Goal: Transaction & Acquisition: Purchase product/service

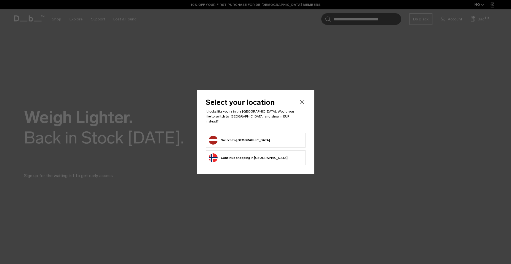
click at [221, 137] on button "Switch to [GEOGRAPHIC_DATA]" at bounding box center [239, 140] width 61 height 9
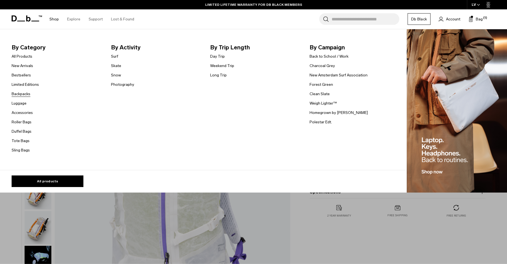
click at [29, 95] on link "Backpacks" at bounding box center [21, 94] width 19 height 6
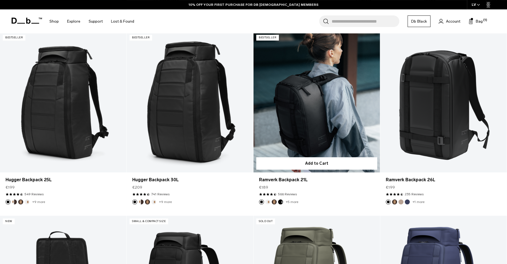
scroll to position [141, 0]
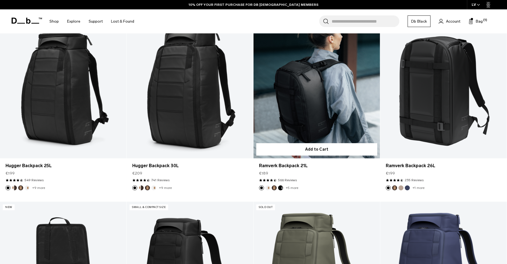
click at [308, 95] on link "Ramverk Backpack 21L" at bounding box center [316, 88] width 126 height 140
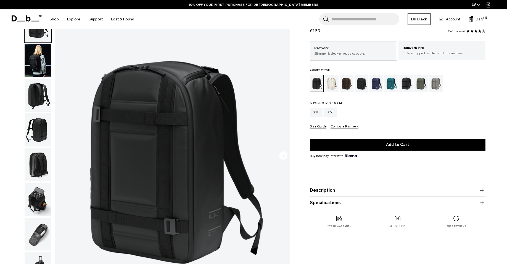
scroll to position [28, 0]
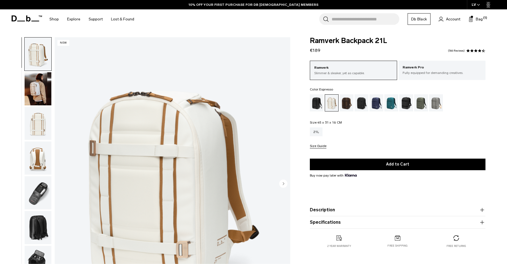
scroll to position [56, 0]
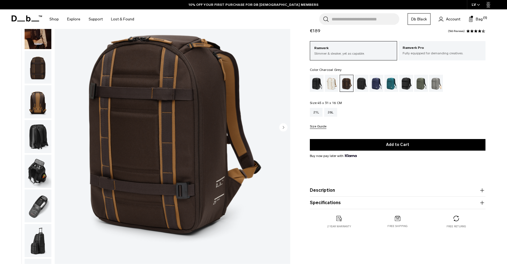
click at [360, 87] on div "Charcoal Grey" at bounding box center [361, 83] width 14 height 17
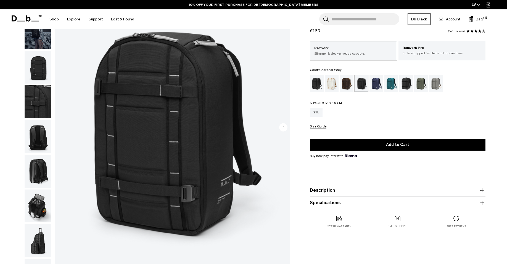
scroll to position [56, 0]
click at [375, 84] on div "Blue Hour" at bounding box center [376, 83] width 14 height 17
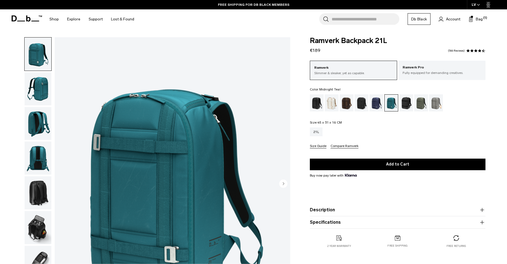
scroll to position [56, 0]
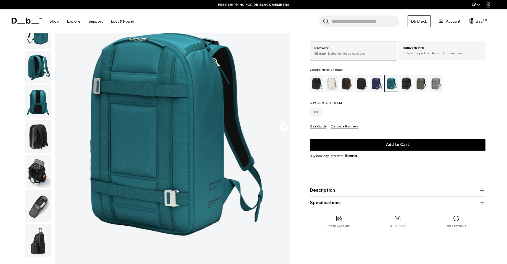
click at [405, 85] on div "Reflective Black" at bounding box center [406, 83] width 14 height 17
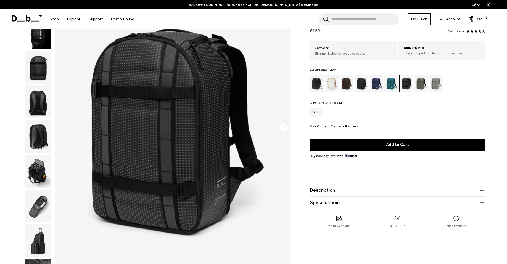
scroll to position [56, 0]
click at [418, 86] on div "Moss Green" at bounding box center [421, 83] width 14 height 17
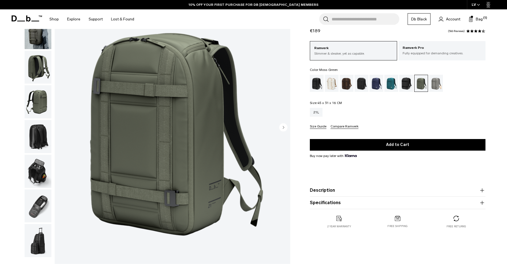
scroll to position [56, 0]
click at [436, 84] on div "Sand Grey" at bounding box center [436, 83] width 14 height 17
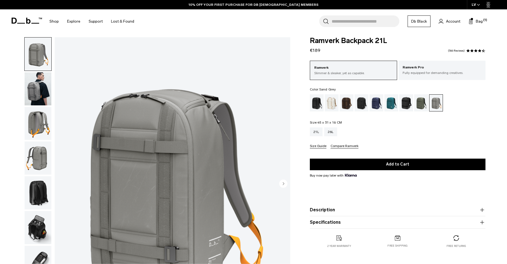
scroll to position [56, 0]
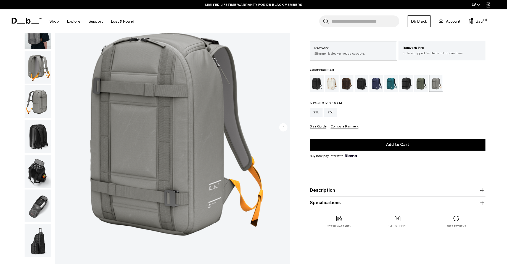
click at [313, 85] on div "Black Out" at bounding box center [317, 83] width 14 height 17
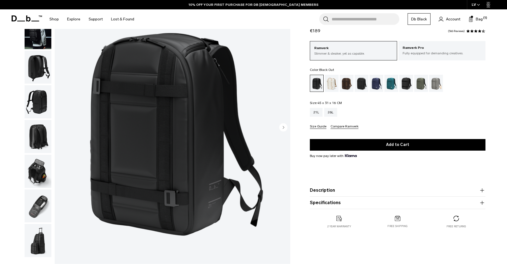
scroll to position [56, 0]
click at [359, 82] on div "Charcoal Grey" at bounding box center [361, 83] width 14 height 17
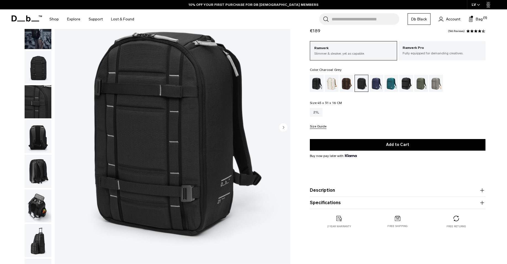
scroll to position [56, 0]
click at [407, 86] on div "Reflective Black" at bounding box center [406, 83] width 14 height 17
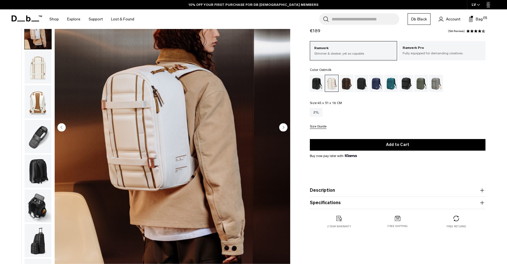
scroll to position [29, 0]
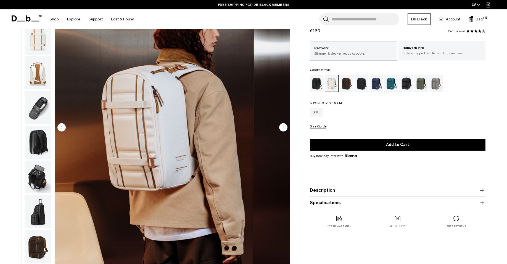
click at [285, 127] on circle "Next slide" at bounding box center [283, 127] width 8 height 8
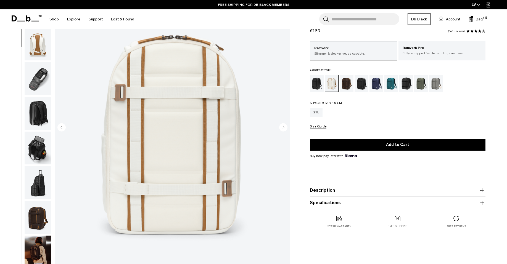
click at [285, 127] on circle "Next slide" at bounding box center [283, 127] width 8 height 8
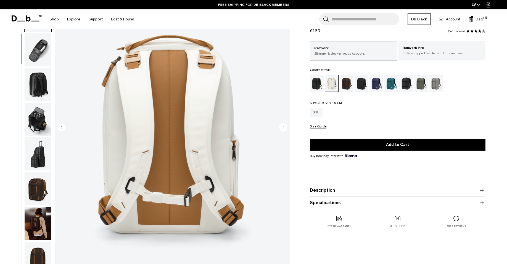
click at [285, 127] on circle "Next slide" at bounding box center [283, 127] width 8 height 8
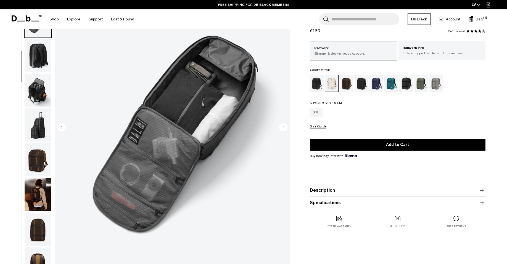
click at [285, 127] on circle "Next slide" at bounding box center [283, 127] width 8 height 8
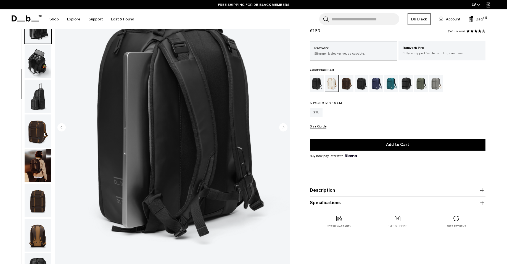
scroll to position [145, 0]
click at [317, 80] on div "Black Out" at bounding box center [317, 83] width 14 height 17
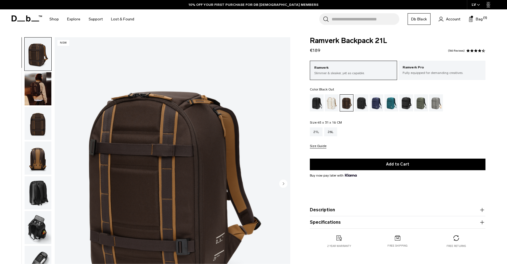
click at [319, 104] on div "Black Out" at bounding box center [317, 102] width 14 height 17
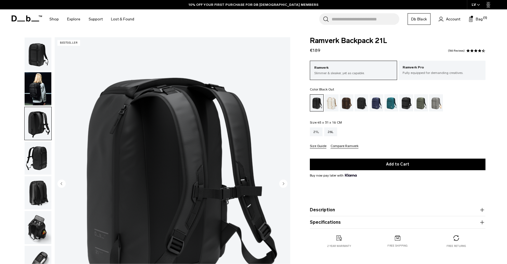
click at [280, 179] on circle "Next slide" at bounding box center [283, 183] width 8 height 8
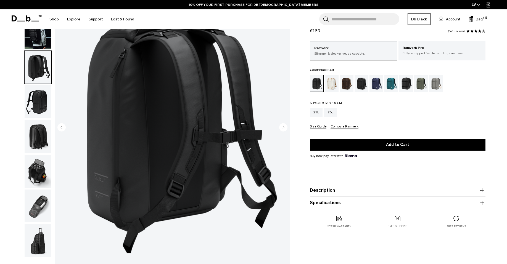
click at [283, 127] on icon "Next slide" at bounding box center [283, 127] width 1 height 2
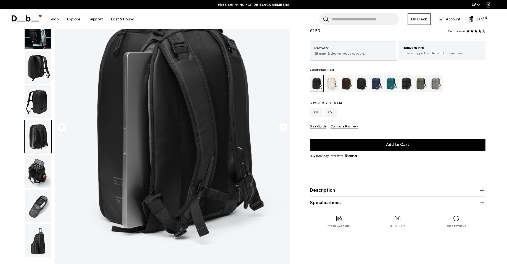
scroll to position [56, 0]
click at [62, 129] on circle "Previous slide" at bounding box center [61, 127] width 8 height 8
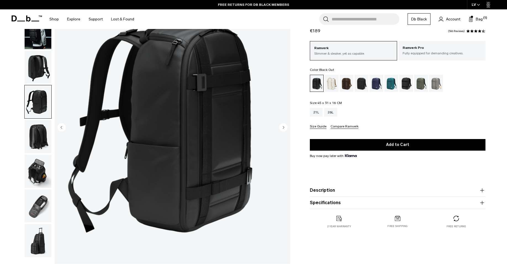
click at [283, 128] on icon "Next slide" at bounding box center [283, 127] width 1 height 2
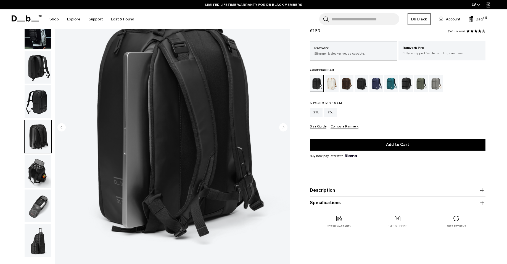
click at [285, 126] on circle "Next slide" at bounding box center [283, 127] width 8 height 8
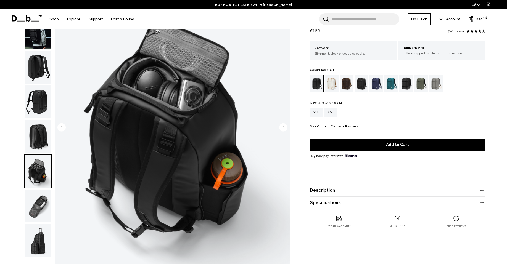
click at [282, 128] on circle "Next slide" at bounding box center [283, 127] width 8 height 8
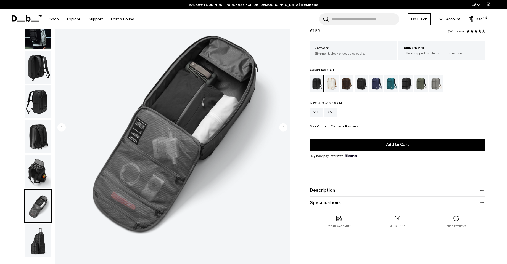
click at [282, 128] on circle "Next slide" at bounding box center [283, 127] width 8 height 8
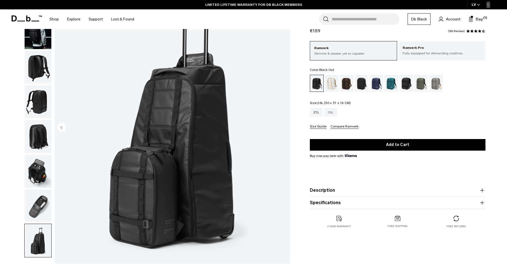
click at [331, 115] on div "26L" at bounding box center [330, 112] width 13 height 9
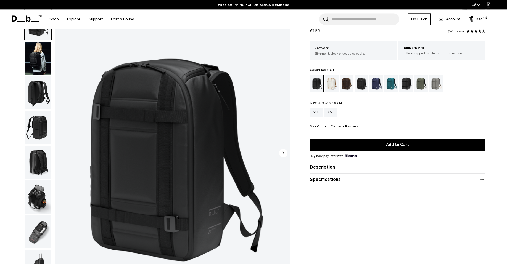
scroll to position [28, 0]
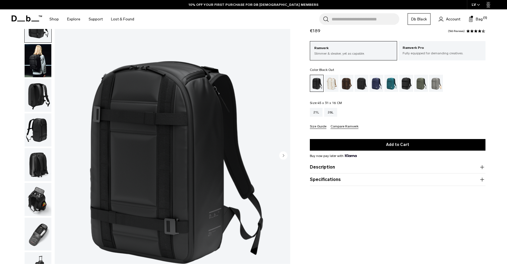
click at [480, 167] on icon "button" at bounding box center [482, 167] width 7 height 7
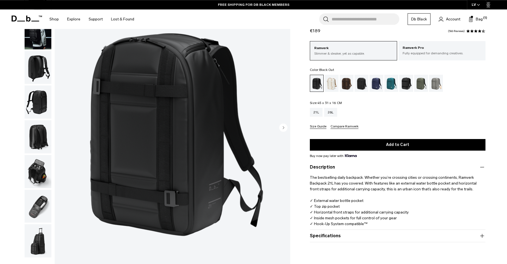
scroll to position [56, 0]
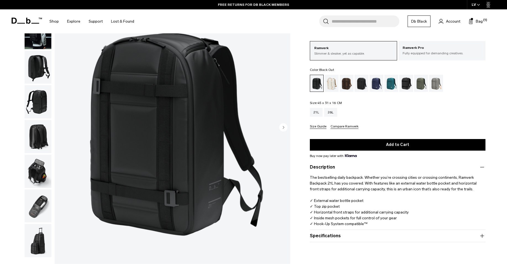
click at [368, 236] on button "Specifications" at bounding box center [398, 236] width 176 height 7
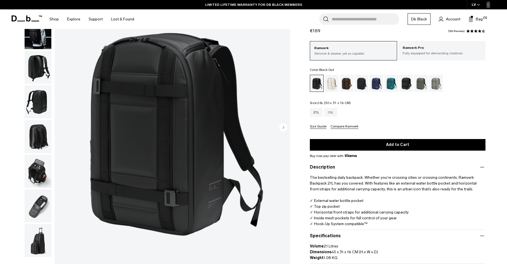
click at [332, 114] on div "26L" at bounding box center [330, 112] width 13 height 9
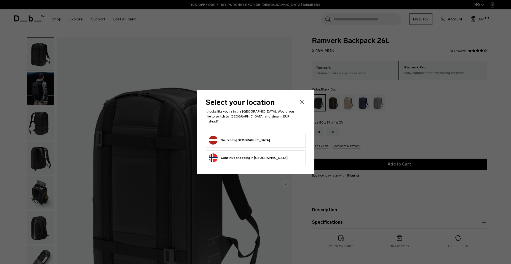
click at [213, 138] on button "Switch to Latvia" at bounding box center [239, 140] width 61 height 9
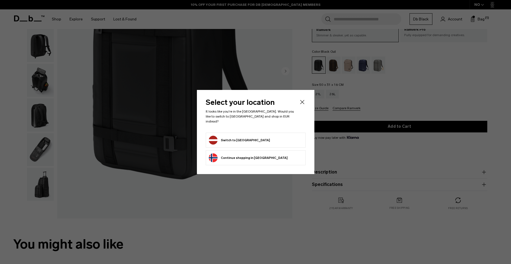
scroll to position [113, 0]
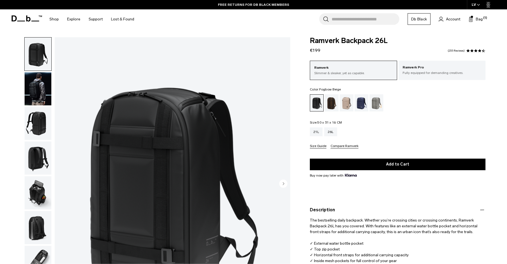
click at [344, 101] on div "Fogbow Beige" at bounding box center [346, 102] width 14 height 17
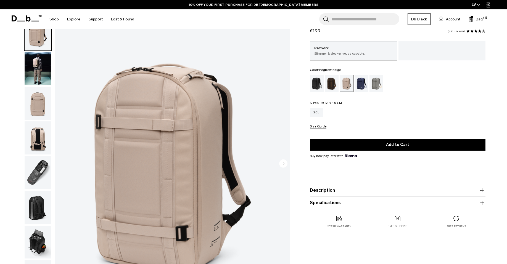
scroll to position [28, 0]
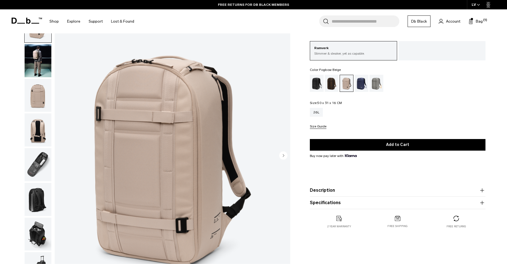
click at [36, 53] on img "button" at bounding box center [38, 60] width 27 height 33
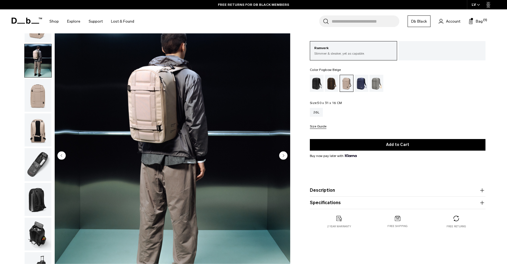
click at [285, 155] on circle "Next slide" at bounding box center [283, 155] width 8 height 8
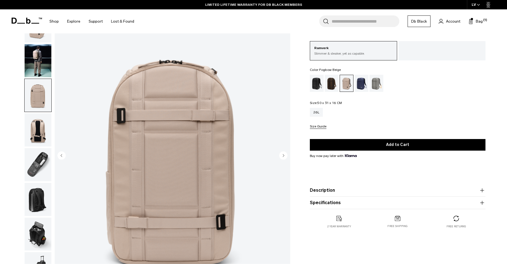
click at [285, 155] on circle "Next slide" at bounding box center [283, 155] width 8 height 8
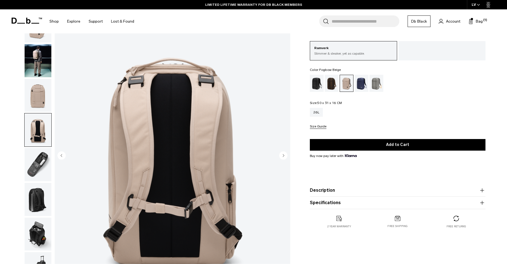
click at [285, 155] on circle "Next slide" at bounding box center [283, 155] width 8 height 8
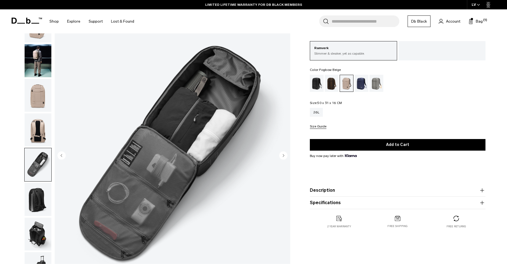
click at [285, 155] on circle "Next slide" at bounding box center [283, 155] width 8 height 8
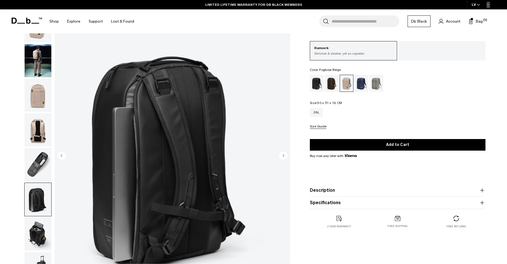
click at [285, 155] on circle "Next slide" at bounding box center [283, 155] width 8 height 8
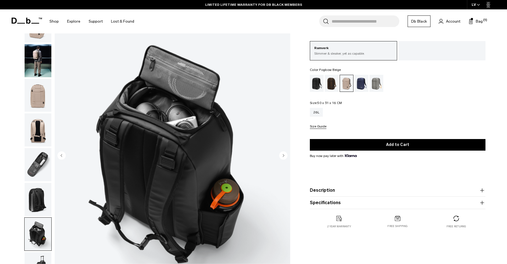
click at [285, 155] on circle "Next slide" at bounding box center [283, 155] width 8 height 8
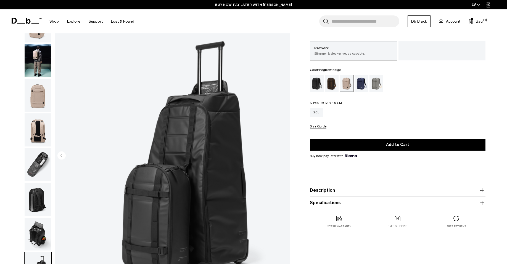
click at [285, 155] on img "8 / 8" at bounding box center [172, 156] width 235 height 294
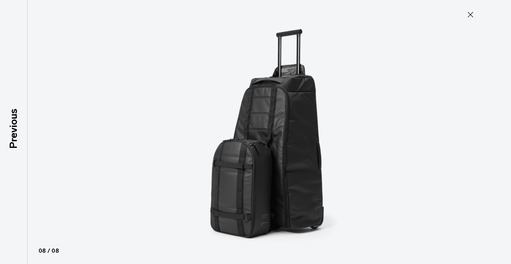
click at [468, 14] on icon at bounding box center [470, 14] width 9 height 9
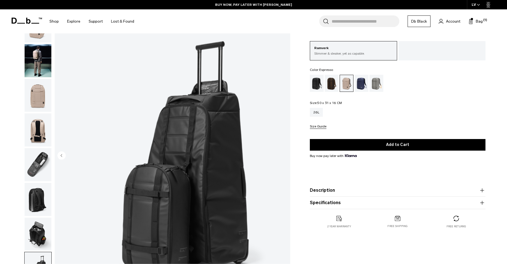
click at [331, 84] on div "Espresso" at bounding box center [332, 83] width 14 height 17
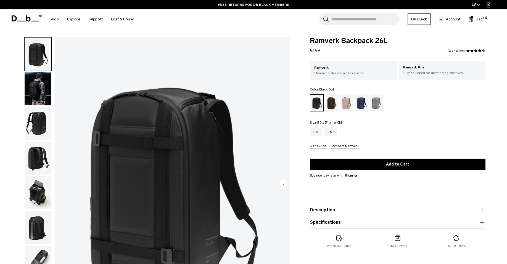
click at [476, 19] on span "Bag" at bounding box center [479, 19] width 7 height 6
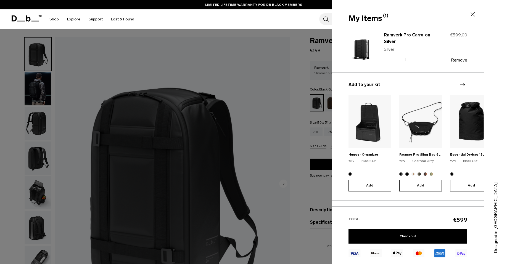
click at [470, 15] on icon at bounding box center [472, 14] width 7 height 7
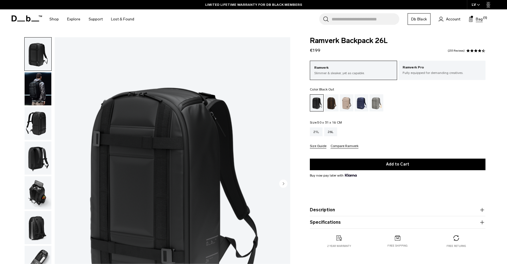
click at [481, 20] on span "Bag" at bounding box center [479, 19] width 7 height 6
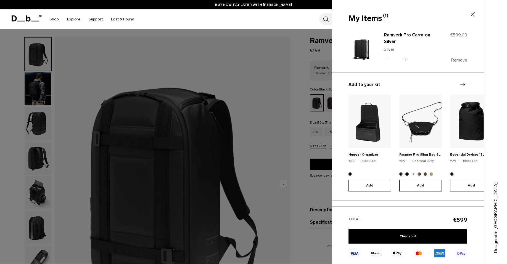
click at [463, 61] on button "Remove" at bounding box center [459, 60] width 16 height 5
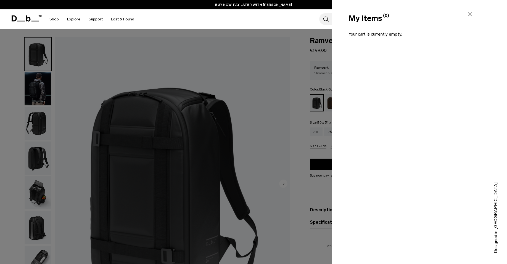
click at [471, 14] on icon at bounding box center [469, 14] width 7 height 7
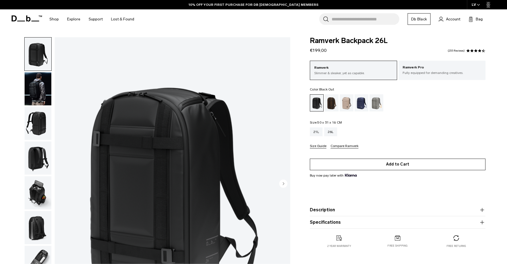
click at [400, 165] on button "Add to Cart" at bounding box center [398, 165] width 176 height 12
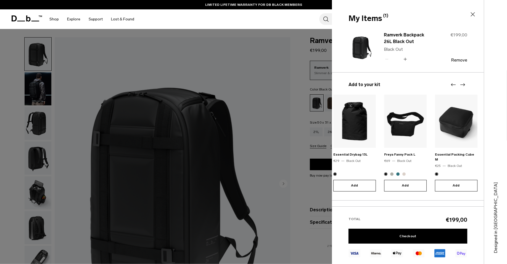
click at [345, 133] on img "3 / 15" at bounding box center [354, 121] width 43 height 53
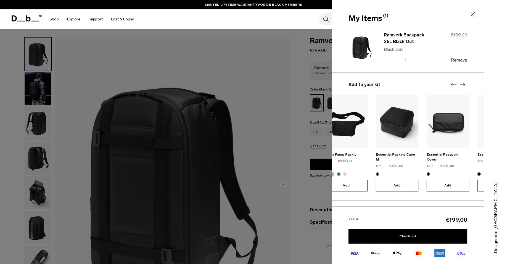
click at [376, 136] on img "5 / 15" at bounding box center [397, 121] width 43 height 53
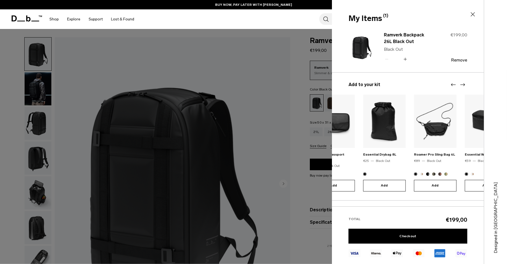
click at [370, 136] on img "7 / 15" at bounding box center [384, 121] width 43 height 53
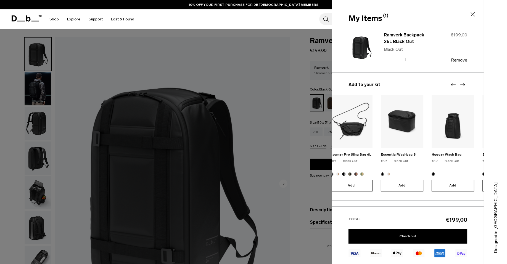
click at [391, 134] on img "9 / 15" at bounding box center [402, 121] width 43 height 53
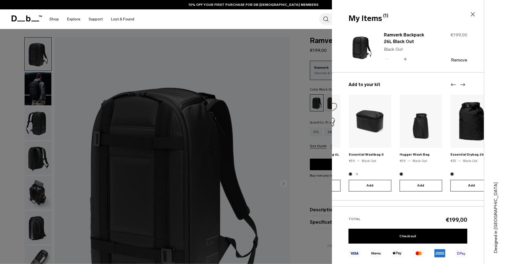
click at [409, 131] on img "10 / 15" at bounding box center [420, 121] width 43 height 53
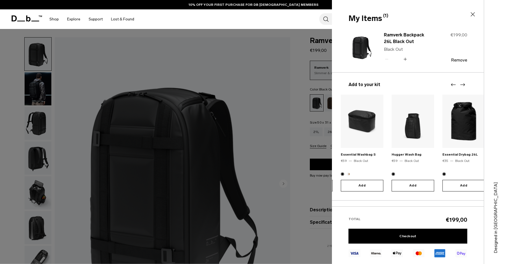
click at [401, 133] on img "10 / 15" at bounding box center [412, 121] width 43 height 53
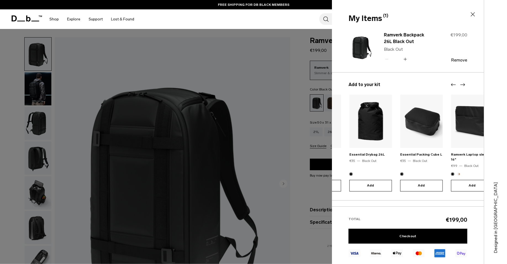
click at [415, 141] on img "12 / 15" at bounding box center [421, 121] width 43 height 53
click at [402, 235] on link "Checkout" at bounding box center [407, 236] width 119 height 15
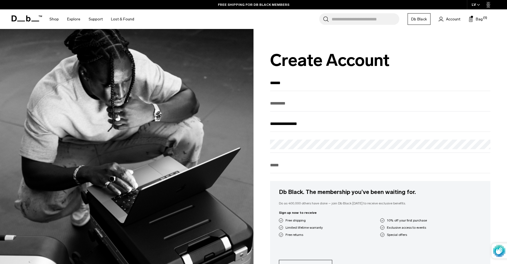
type input "*****"
click at [341, 102] on input "text" at bounding box center [380, 103] width 220 height 9
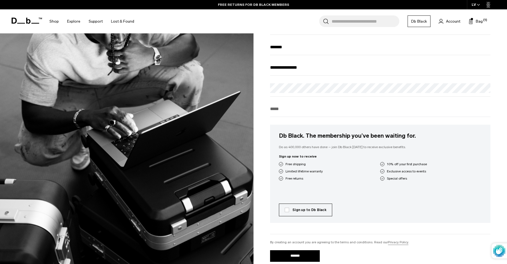
type input "*******"
click at [284, 113] on input "tel" at bounding box center [380, 108] width 220 height 9
type input "**********"
click at [287, 213] on label "Sign up to Db Black" at bounding box center [306, 210] width 42 height 5
click at [308, 258] on input "*******" at bounding box center [295, 256] width 50 height 12
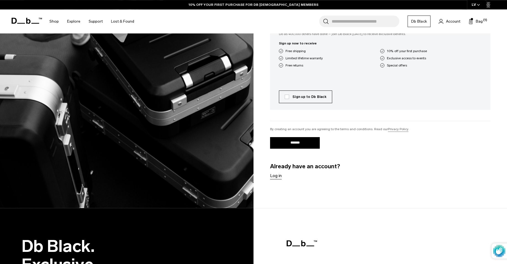
scroll to position [197, 0]
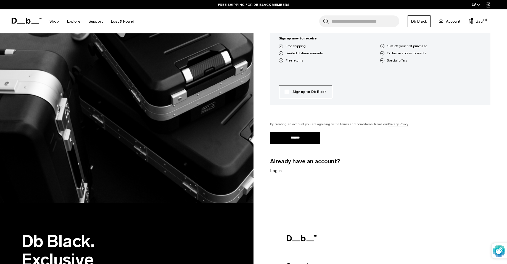
click at [273, 174] on link "Log in" at bounding box center [276, 171] width 12 height 7
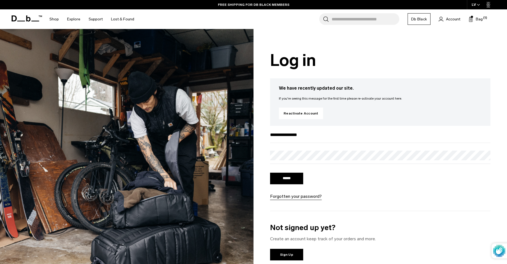
click at [286, 179] on input "******" at bounding box center [286, 179] width 33 height 12
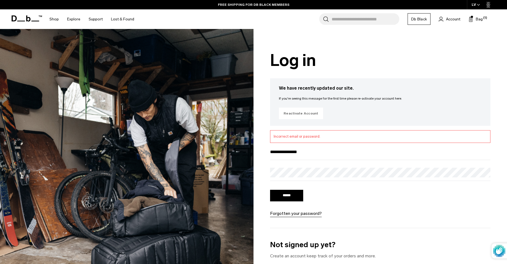
type input "**********"
click at [306, 114] on link "Reactivate Account" at bounding box center [301, 114] width 44 height 12
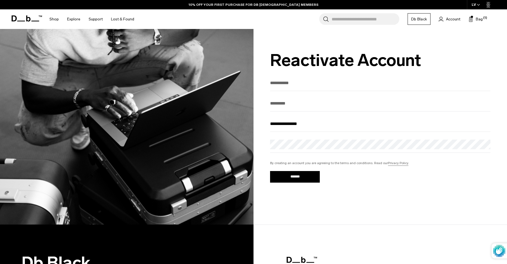
click at [282, 87] on input "text" at bounding box center [380, 82] width 220 height 9
type input "*****"
click at [293, 91] on div "*****" at bounding box center [380, 84] width 220 height 13
click at [285, 106] on input "text" at bounding box center [380, 103] width 220 height 9
type input "*******"
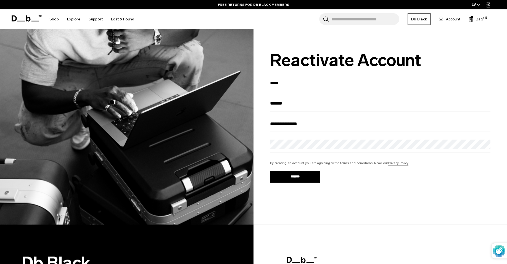
click at [297, 177] on input "*******" at bounding box center [295, 177] width 50 height 12
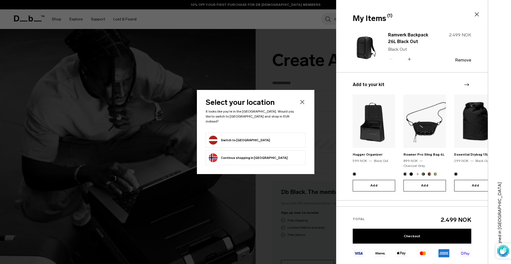
click at [304, 104] on icon "Close" at bounding box center [302, 102] width 7 height 7
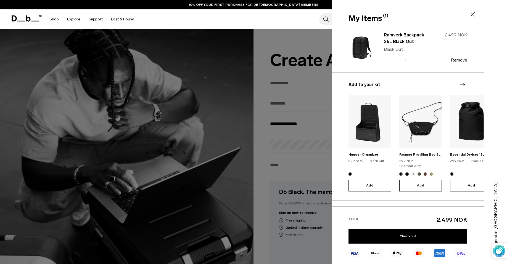
click at [471, 16] on icon at bounding box center [472, 14] width 7 height 7
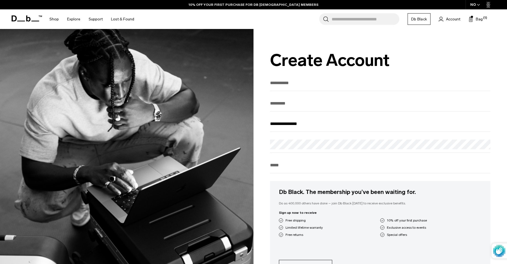
click at [307, 167] on input "tel" at bounding box center [380, 165] width 220 height 9
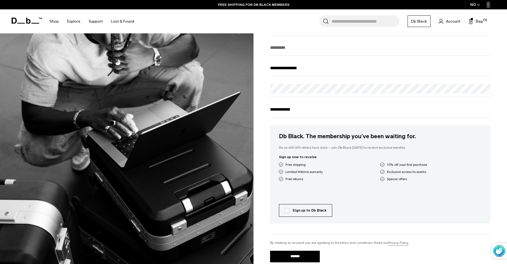
scroll to position [56, 0]
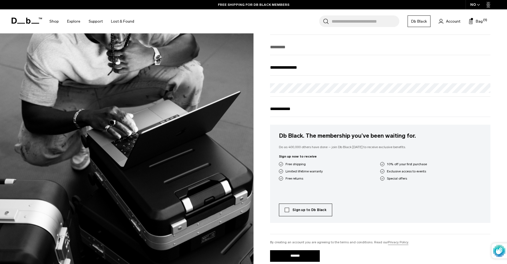
type input "**********"
click at [288, 212] on label "Sign up to Db Black" at bounding box center [306, 210] width 42 height 5
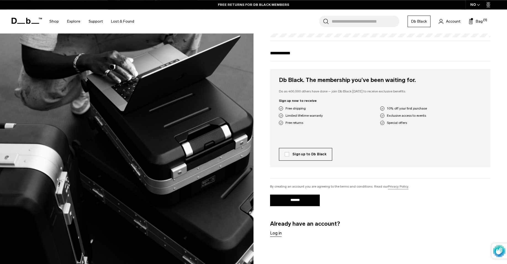
scroll to position [113, 0]
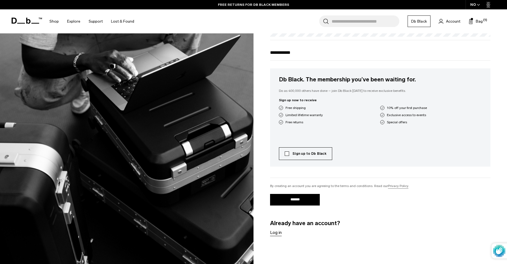
click at [315, 155] on label "Sign up to Db Black" at bounding box center [306, 153] width 42 height 5
click at [295, 206] on input "*******" at bounding box center [295, 200] width 50 height 12
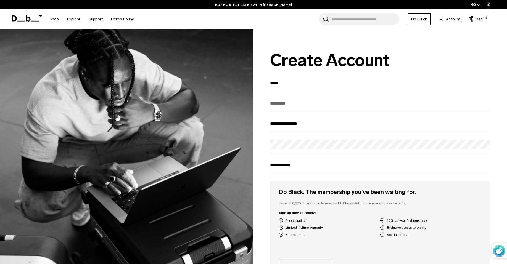
type input "*****"
click at [288, 98] on div "**********" at bounding box center [380, 213] width 220 height 270
click at [281, 102] on input "text" at bounding box center [380, 103] width 220 height 9
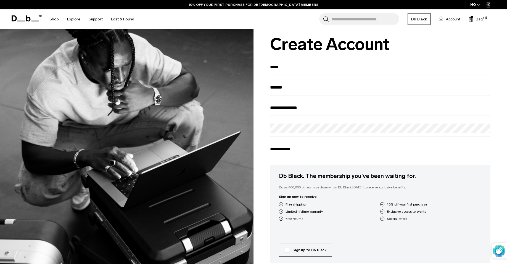
scroll to position [113, 0]
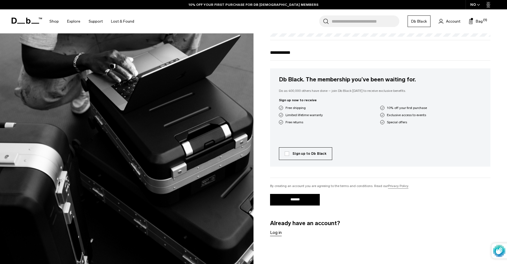
type input "*******"
click at [298, 203] on input "*******" at bounding box center [295, 200] width 50 height 12
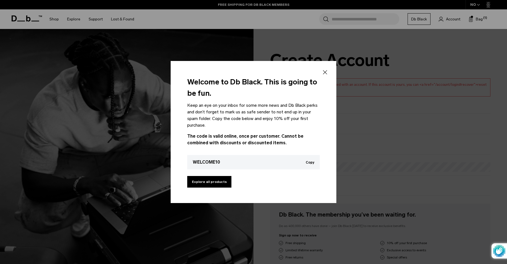
click at [312, 164] on button "Copy" at bounding box center [310, 163] width 9 height 4
click at [323, 73] on icon at bounding box center [325, 72] width 7 height 7
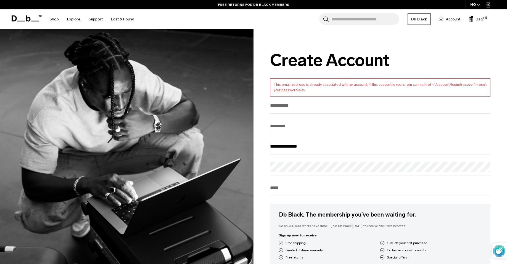
click at [482, 19] on span "Bag" at bounding box center [479, 19] width 7 height 6
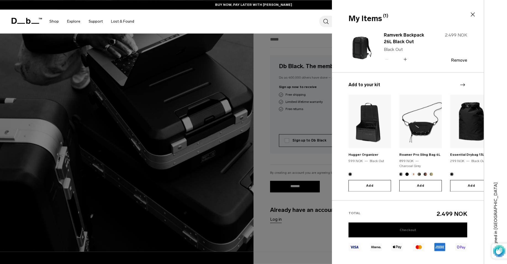
scroll to position [169, 0]
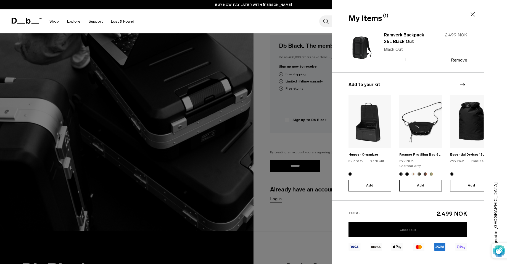
click at [406, 225] on link "Checkout" at bounding box center [407, 229] width 119 height 15
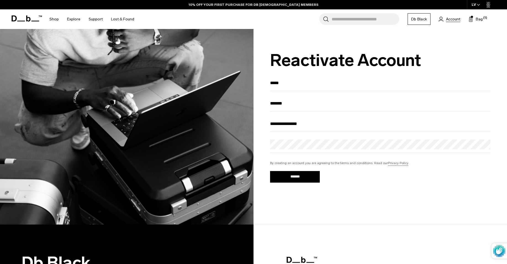
click at [457, 20] on span "Account" at bounding box center [453, 19] width 14 height 6
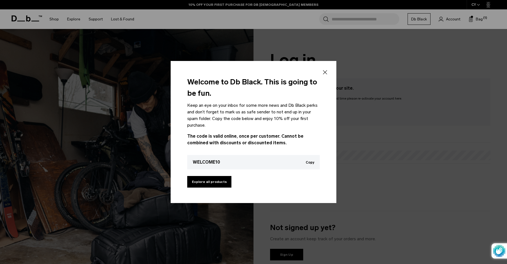
click at [325, 71] on icon at bounding box center [325, 72] width 7 height 7
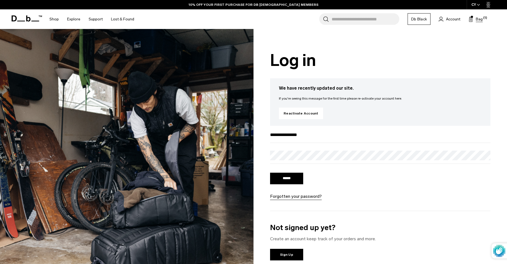
click at [477, 22] on span "Bag" at bounding box center [479, 19] width 7 height 6
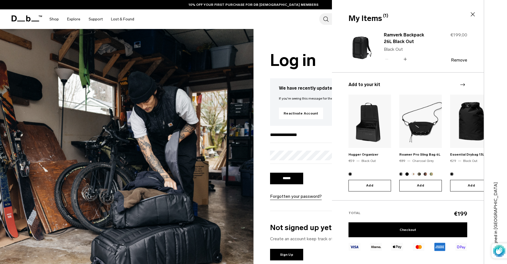
click at [478, 18] on body "Skip to content BUY NOW, PAY LATER WITH KLARNA 10% OFF YOUR FIRST PURCHASE FOR …" at bounding box center [253, 132] width 507 height 264
click at [408, 222] on link "Checkout" at bounding box center [407, 229] width 119 height 15
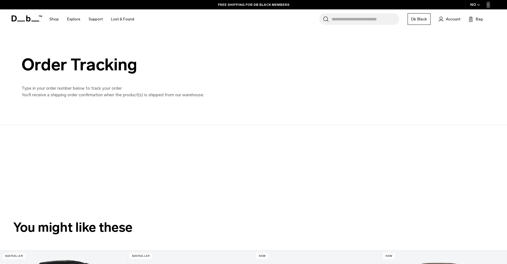
click at [356, 99] on div "Order Tracking Type in your order number below to track your order. You'll rece…" at bounding box center [253, 77] width 507 height 96
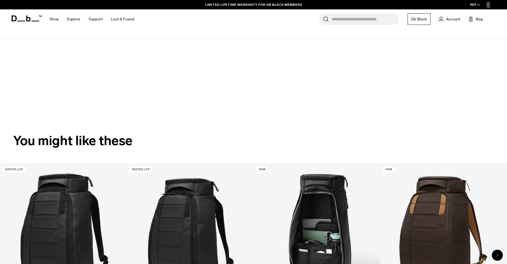
scroll to position [78, 0]
